Goal: Task Accomplishment & Management: Manage account settings

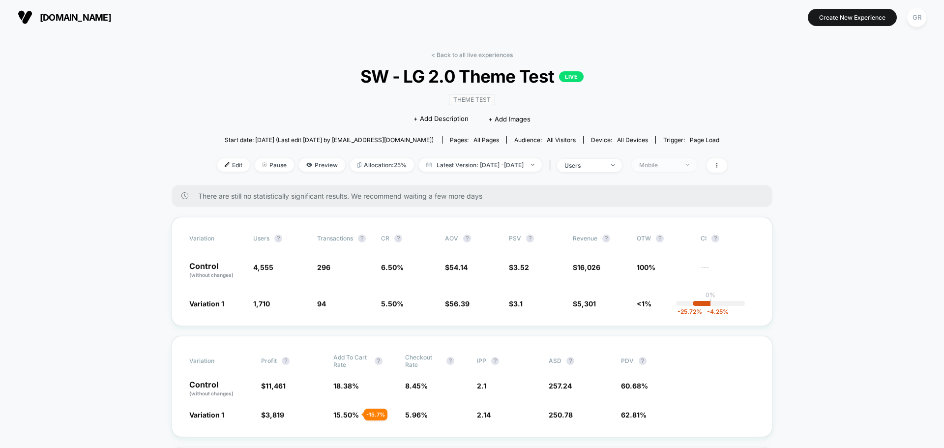
click at [671, 165] on div "Mobile" at bounding box center [658, 164] width 39 height 7
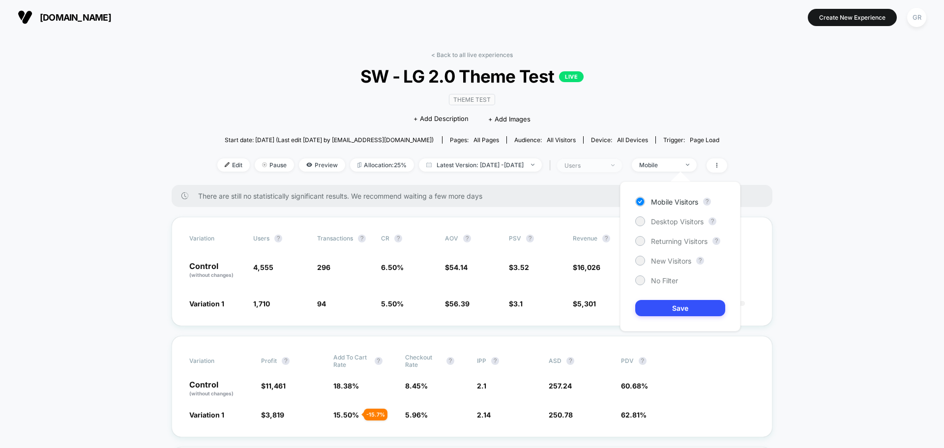
click at [604, 163] on div "users" at bounding box center [584, 165] width 39 height 7
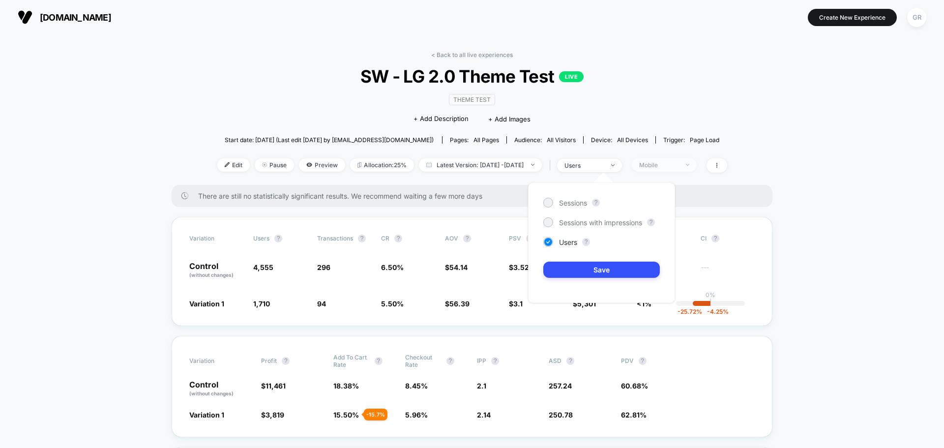
click at [679, 161] on div "Mobile" at bounding box center [658, 164] width 39 height 7
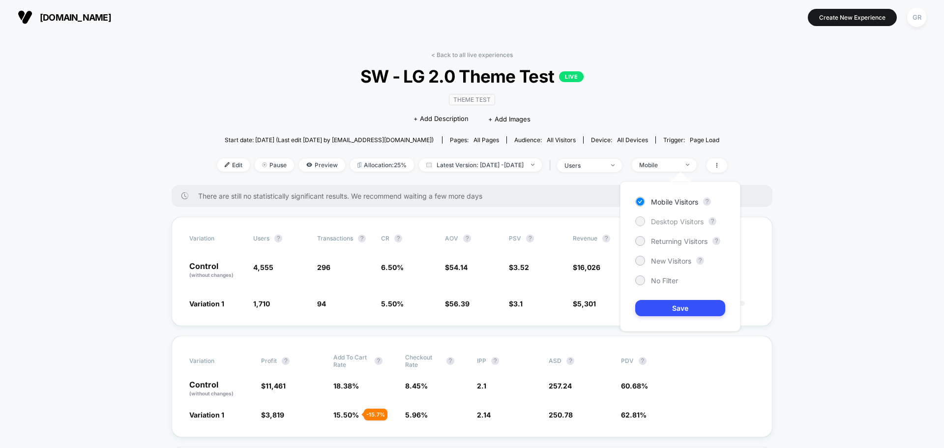
click at [640, 219] on div at bounding box center [640, 220] width 7 height 7
click at [675, 311] on button "Save" at bounding box center [681, 308] width 90 height 16
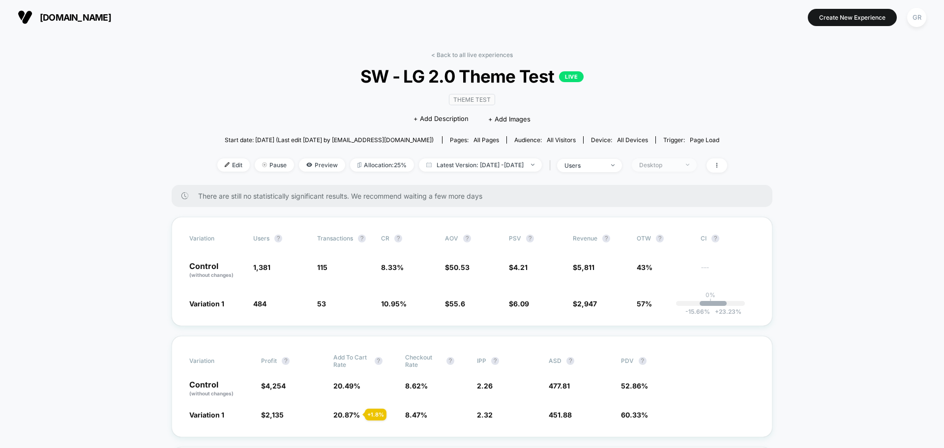
click at [675, 167] on div "Desktop" at bounding box center [658, 164] width 39 height 7
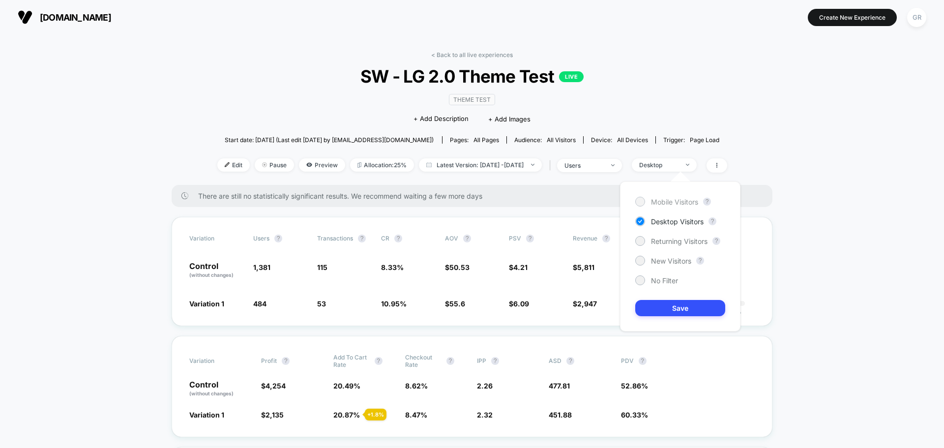
click at [653, 204] on span "Mobile Visitors" at bounding box center [674, 202] width 47 height 8
click at [666, 308] on button "Save" at bounding box center [681, 308] width 90 height 16
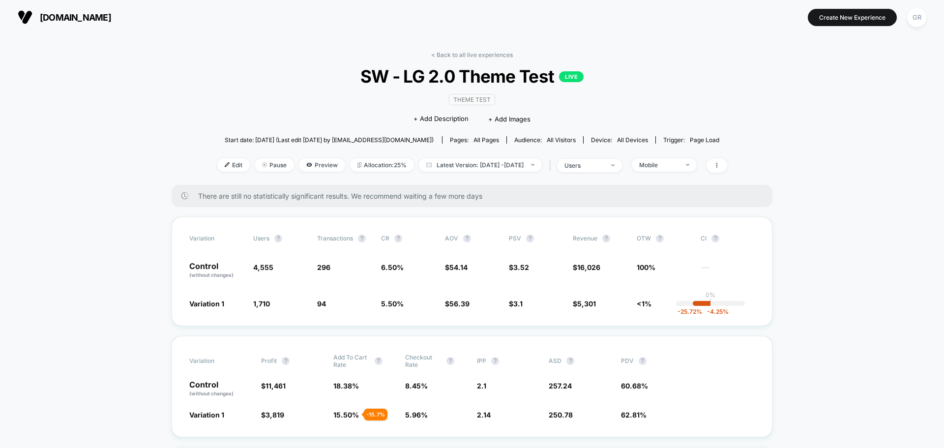
click at [622, 143] on span "all devices" at bounding box center [632, 139] width 31 height 7
click at [620, 140] on span "all devices" at bounding box center [632, 139] width 31 height 7
click at [663, 163] on div "Mobile" at bounding box center [658, 164] width 39 height 7
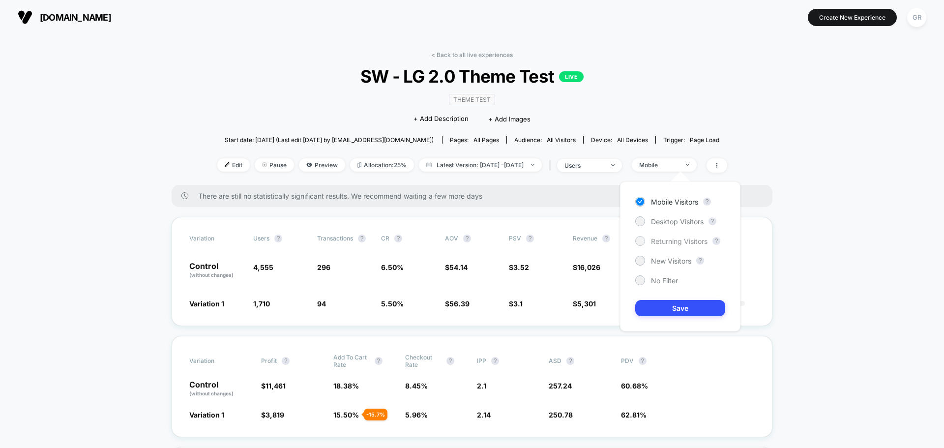
click at [639, 240] on div at bounding box center [640, 240] width 7 height 7
click at [671, 301] on button "Save" at bounding box center [681, 308] width 90 height 16
